Goal: Find contact information: Find contact information

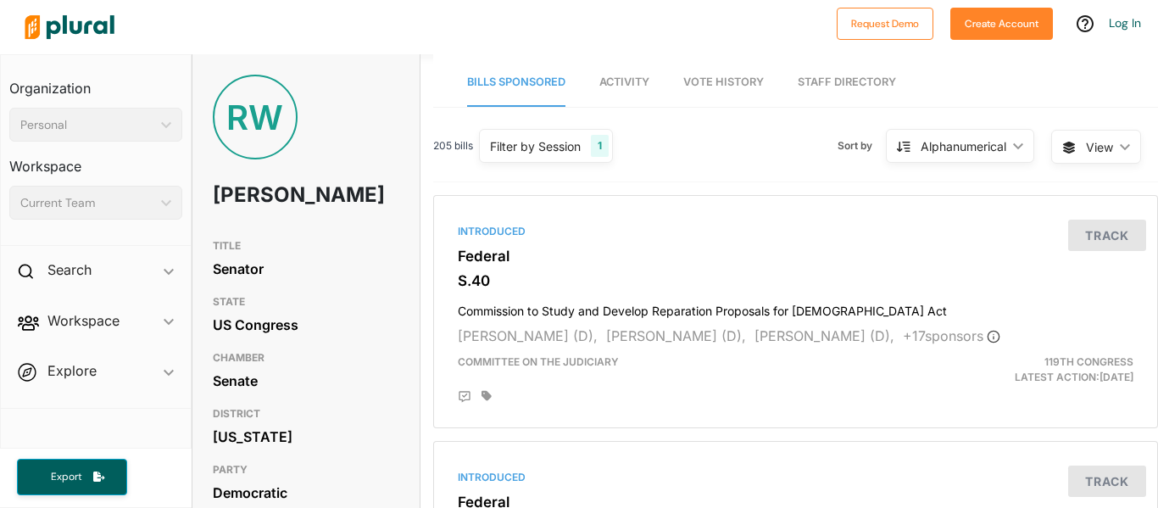
drag, startPoint x: 1157, startPoint y: 53, endPoint x: 1157, endPoint y: 130, distance: 76.3
click at [1157, 130] on div "RW Raphael Warnock TITLE Senator STATE US Congress CHAMBER Senate DISTRICT Geor…" at bounding box center [675, 280] width 966 height 453
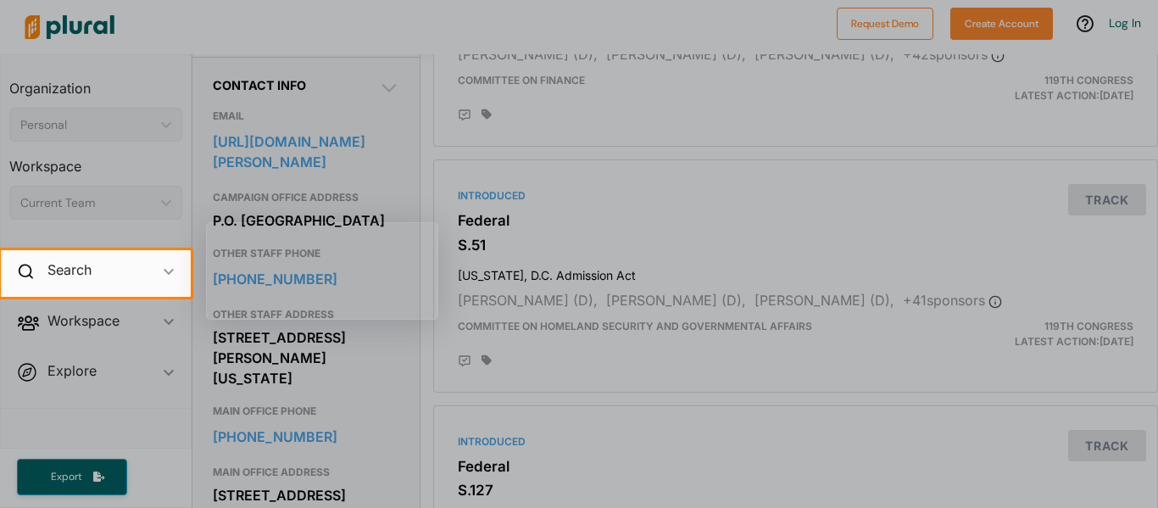
scroll to position [497, 0]
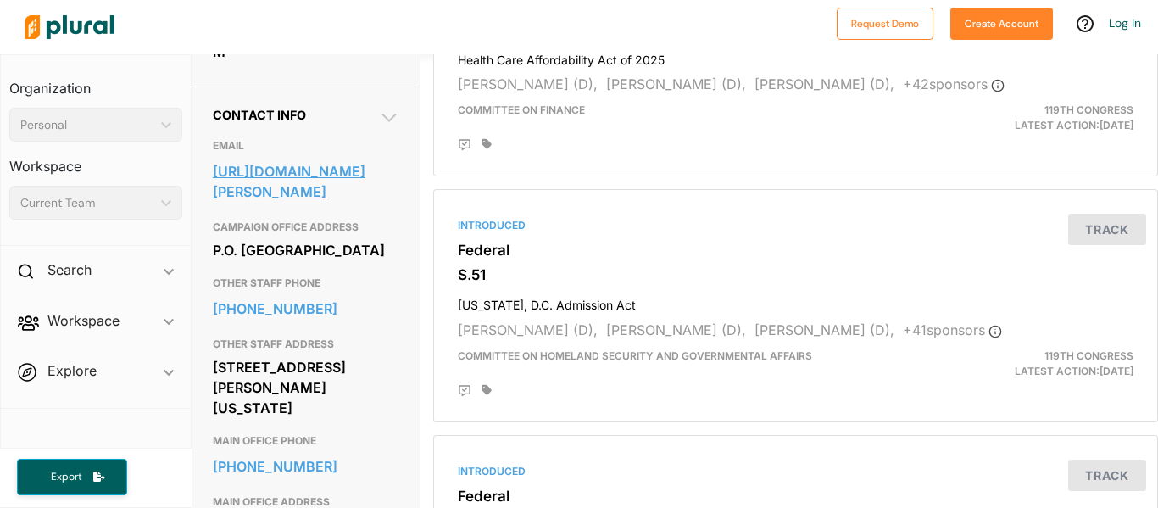
click at [348, 204] on link "https://www.warnock.senate.gov/contact/contact-form/" at bounding box center [306, 181] width 186 height 46
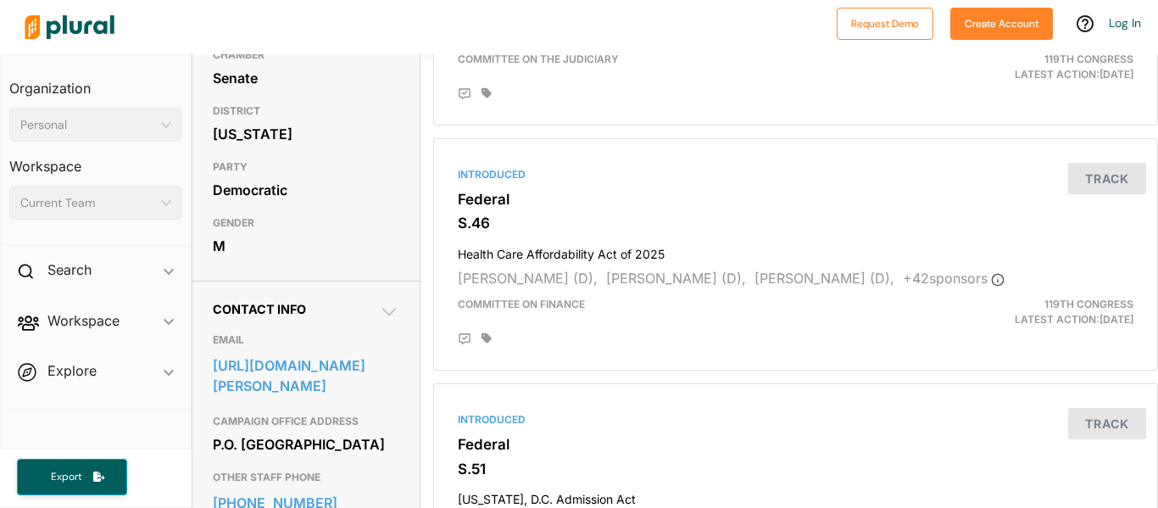
scroll to position [305, 0]
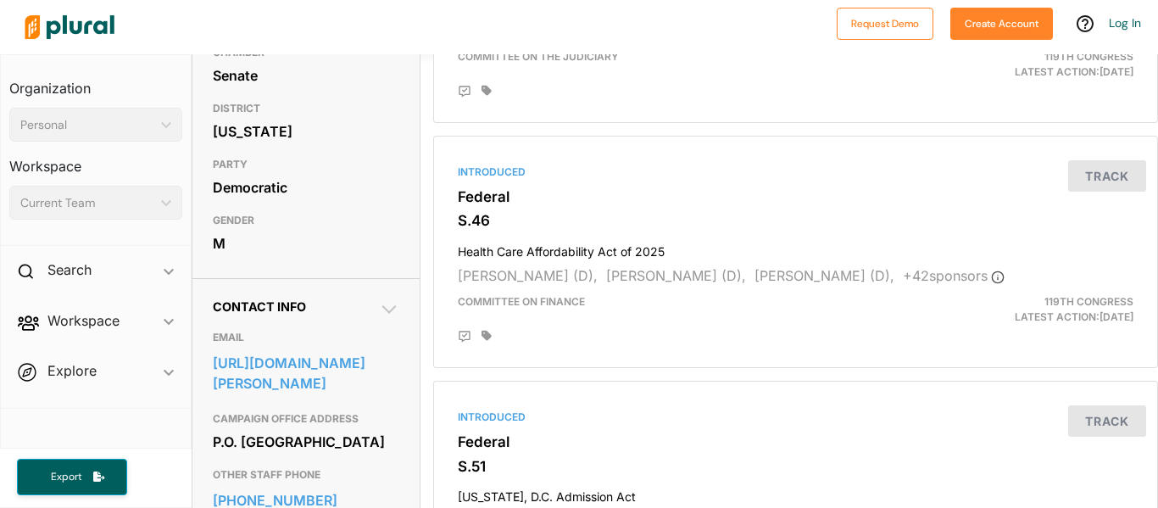
click at [390, 314] on icon at bounding box center [388, 309] width 14 height 8
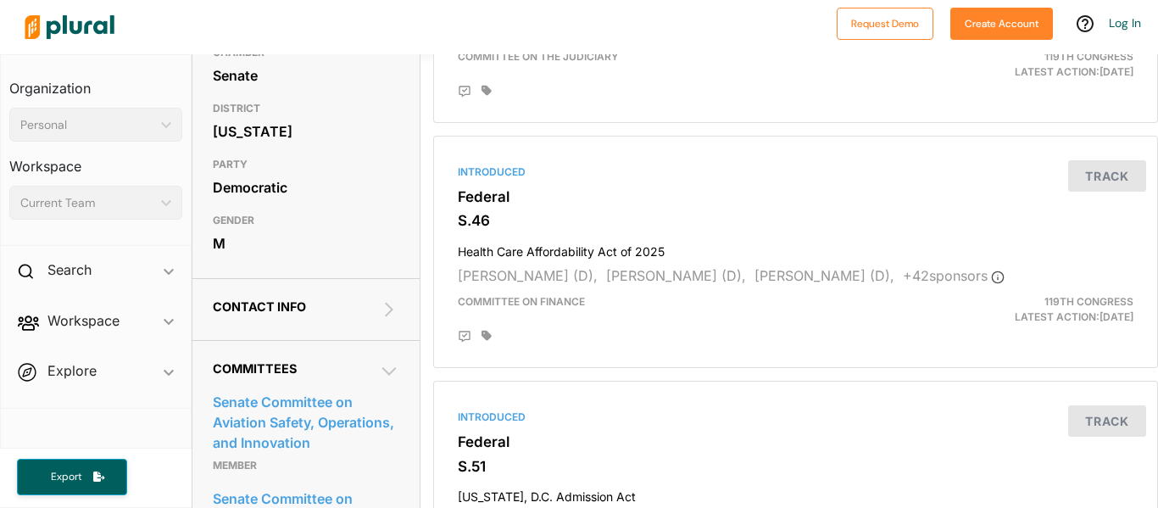
click at [385, 319] on icon at bounding box center [389, 309] width 20 height 20
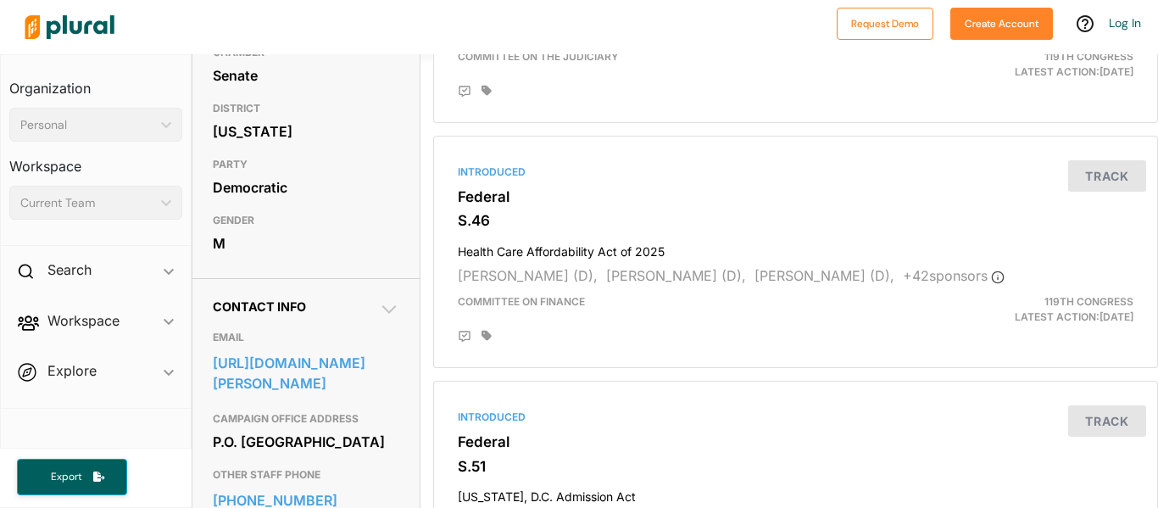
click at [385, 319] on icon at bounding box center [389, 309] width 20 height 20
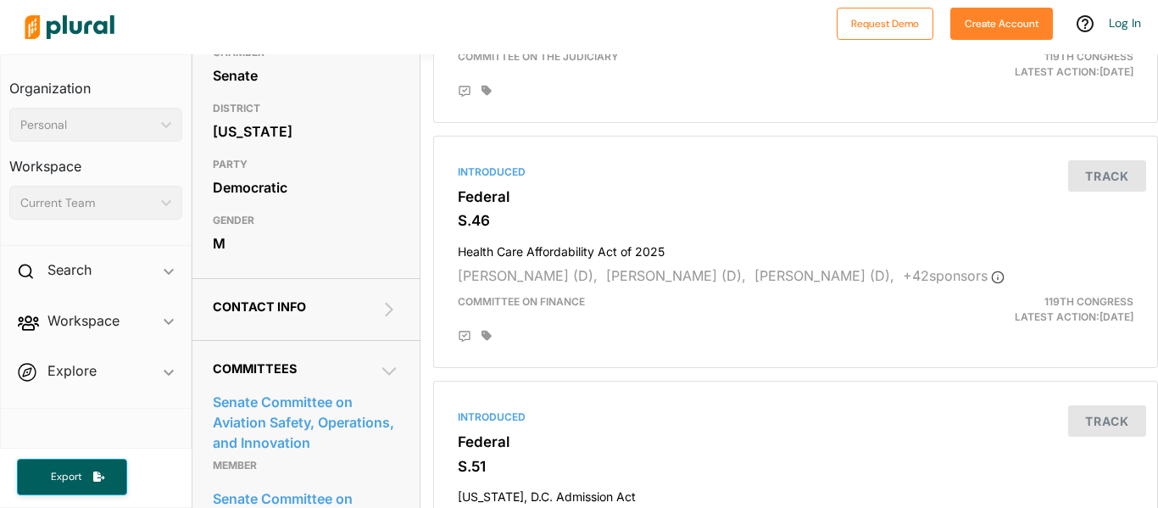
click at [387, 381] on icon at bounding box center [389, 371] width 20 height 20
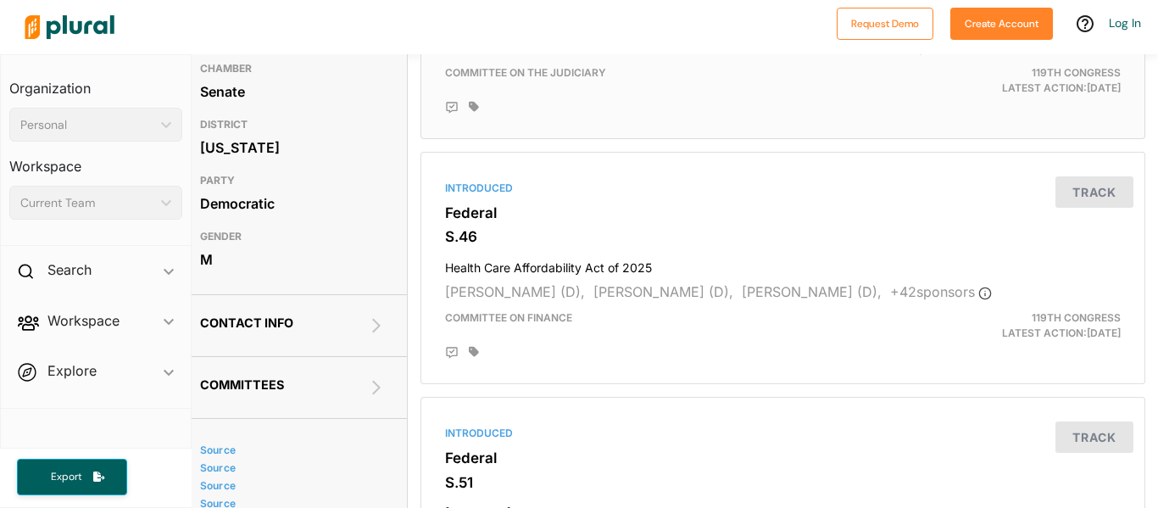
scroll to position [305, 13]
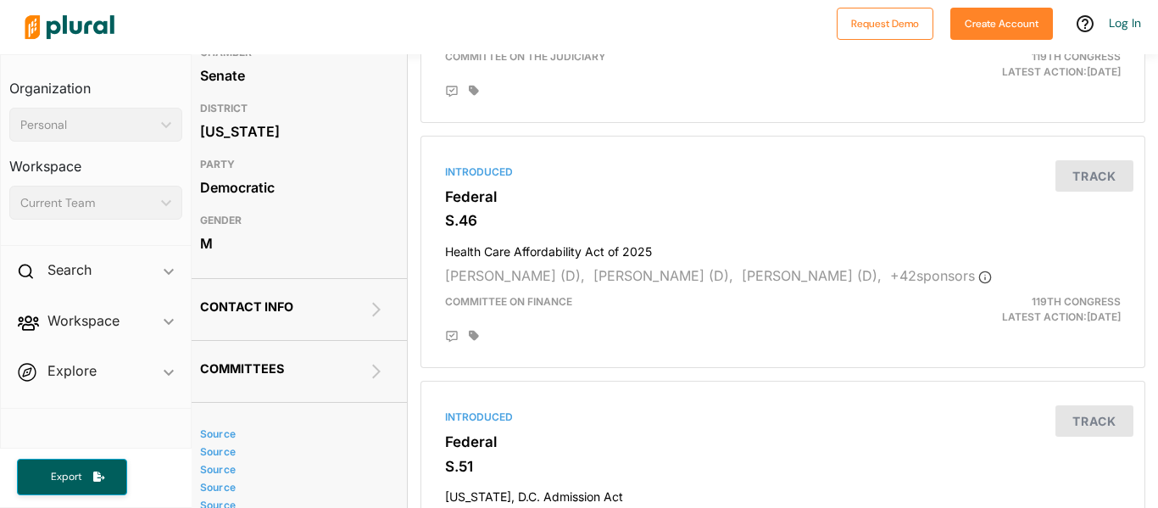
click at [358, 322] on div "Contact Info EMAIL https://www.warnock.senate.gov/contact/contact-form/ CAMPAIG…" at bounding box center [293, 309] width 227 height 62
click at [364, 314] on h2 "Contact Info" at bounding box center [293, 306] width 186 height 14
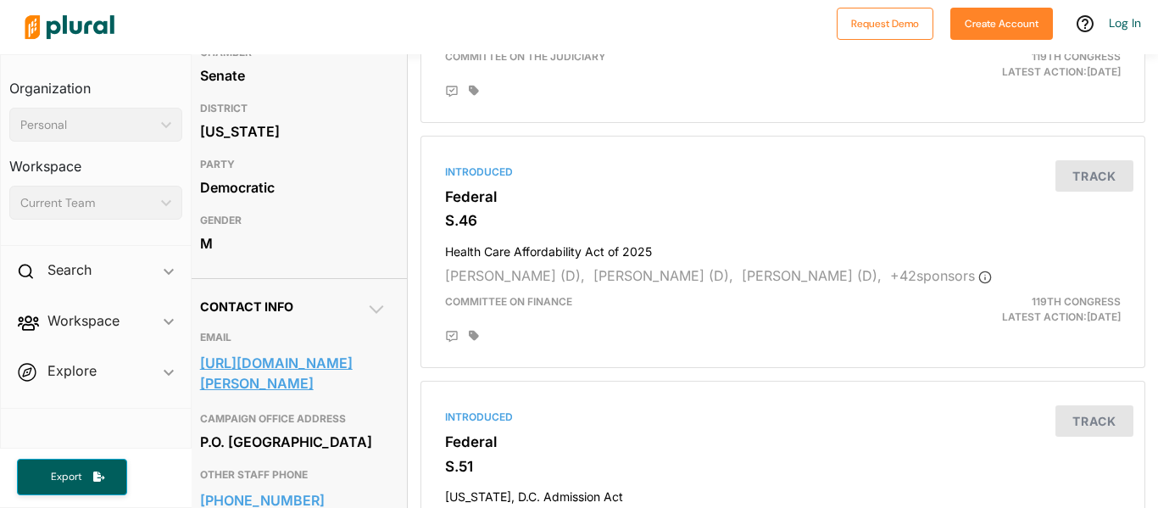
click at [276, 396] on link "https://www.warnock.senate.gov/contact/contact-form/" at bounding box center [293, 373] width 186 height 46
click at [231, 396] on link "https://www.warnock.senate.gov/contact/contact-form/" at bounding box center [293, 373] width 186 height 46
click at [310, 396] on link "https://www.warnock.senate.gov/contact/contact-form/" at bounding box center [293, 373] width 186 height 46
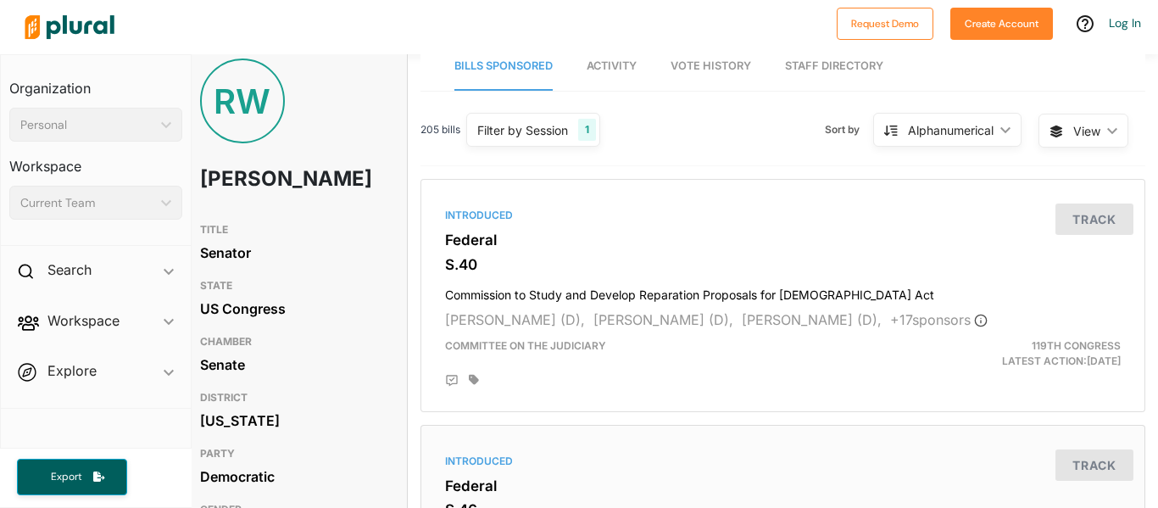
scroll to position [0, 13]
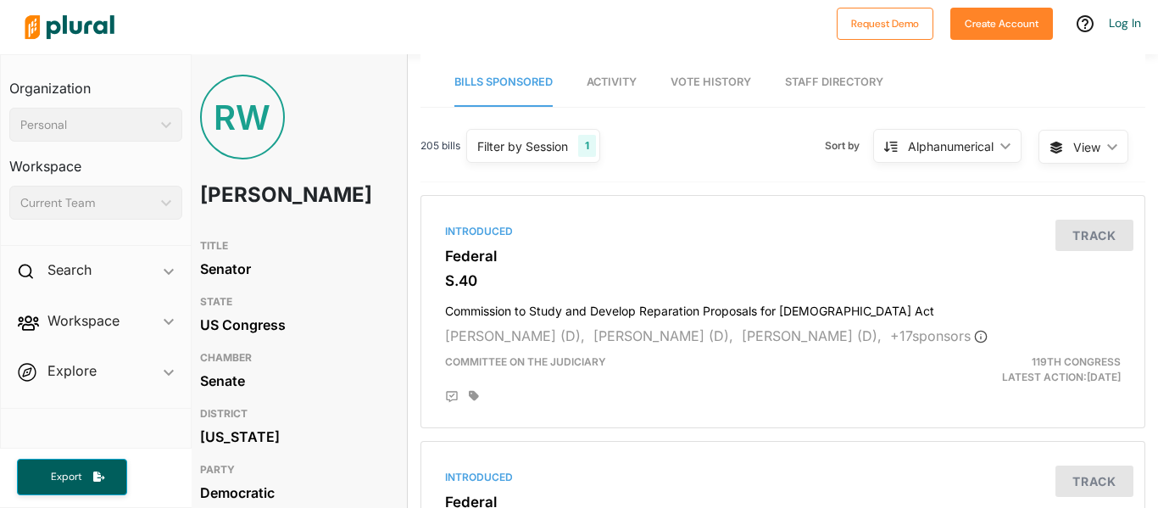
click at [740, 80] on span "Vote History" at bounding box center [710, 81] width 81 height 13
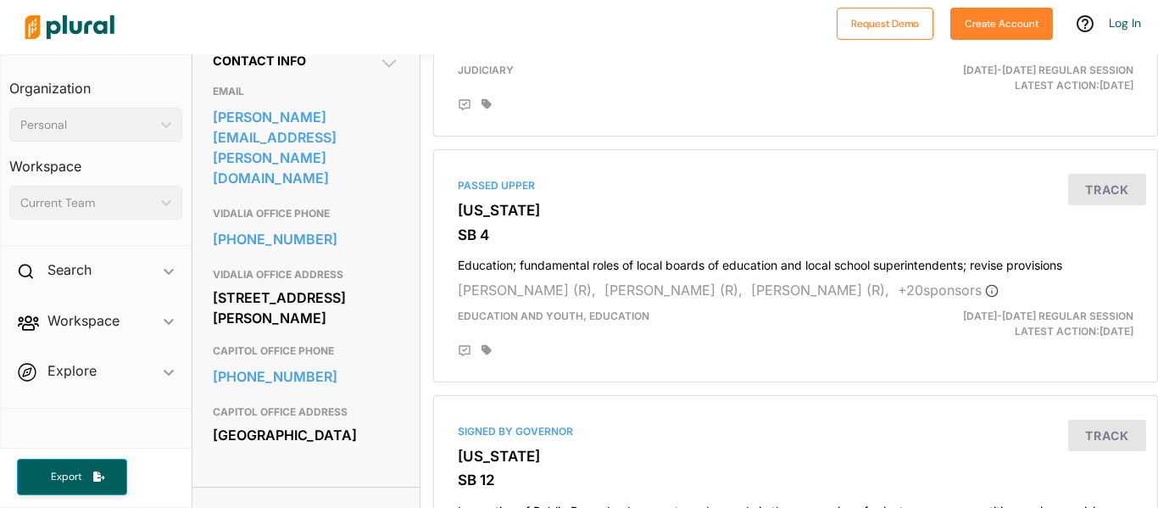
scroll to position [561, 0]
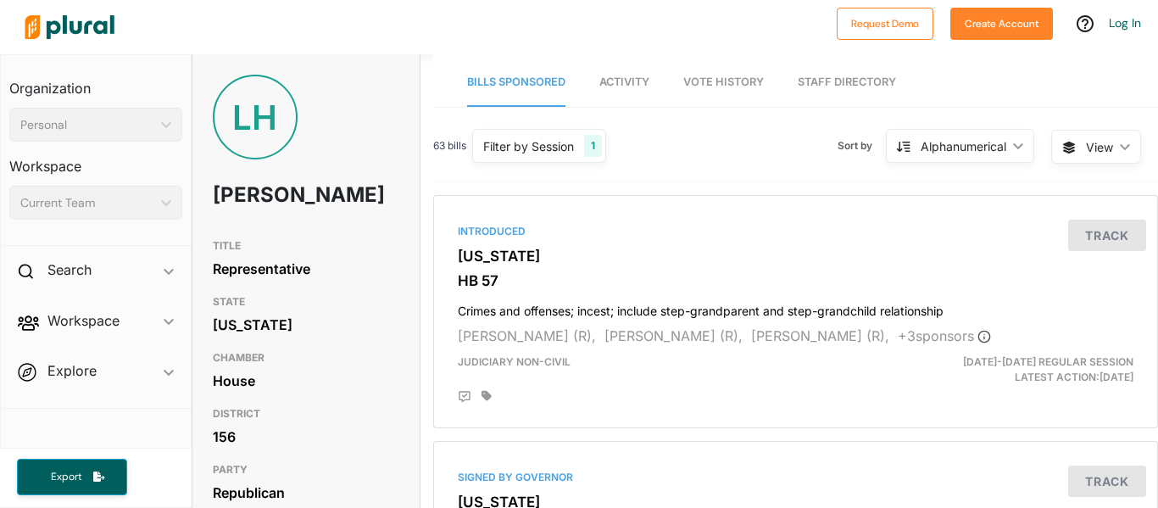
click at [381, 196] on div "LH [PERSON_NAME]" at bounding box center [305, 153] width 227 height 156
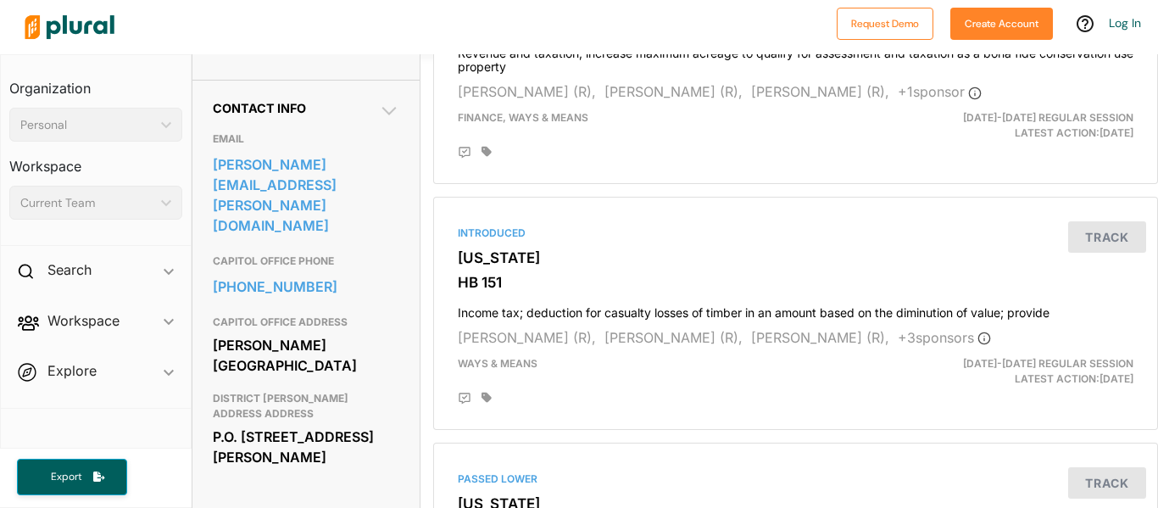
scroll to position [508, 0]
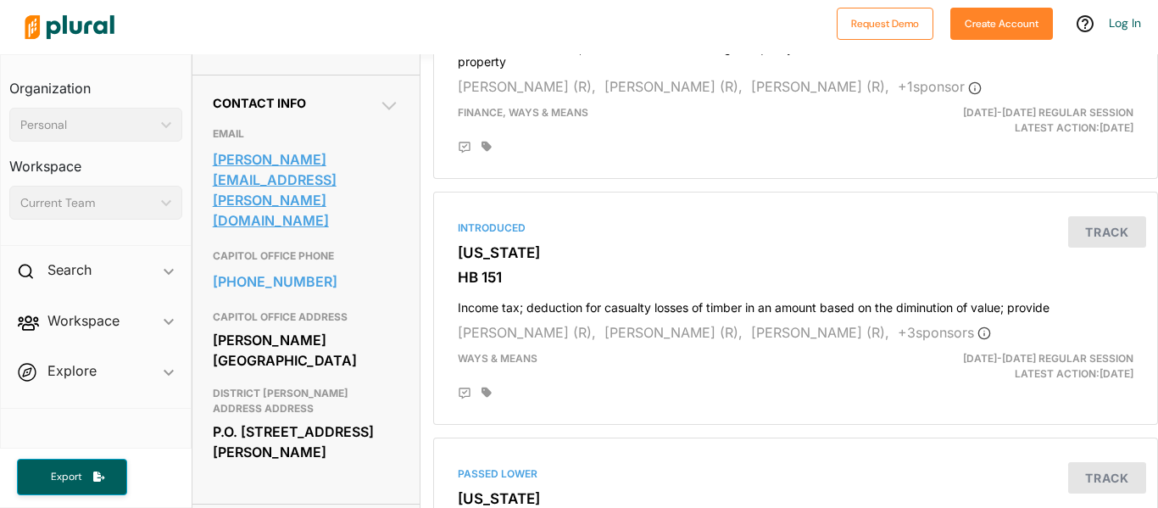
click at [371, 189] on link "[PERSON_NAME][EMAIL_ADDRESS][PERSON_NAME][DOMAIN_NAME]" at bounding box center [306, 190] width 186 height 86
copy link "[PERSON_NAME][EMAIL_ADDRESS][PERSON_NAME][DOMAIN_NAME]"
